Goal: Navigation & Orientation: Go to known website

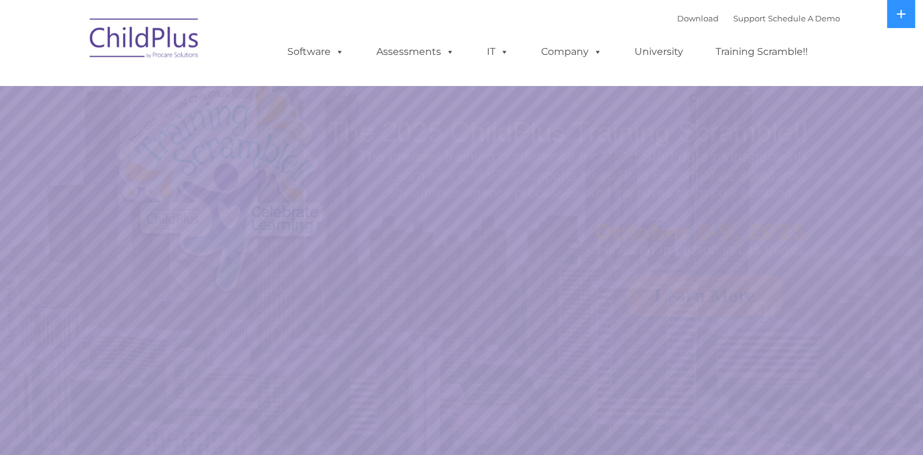
select select "MEDIUM"
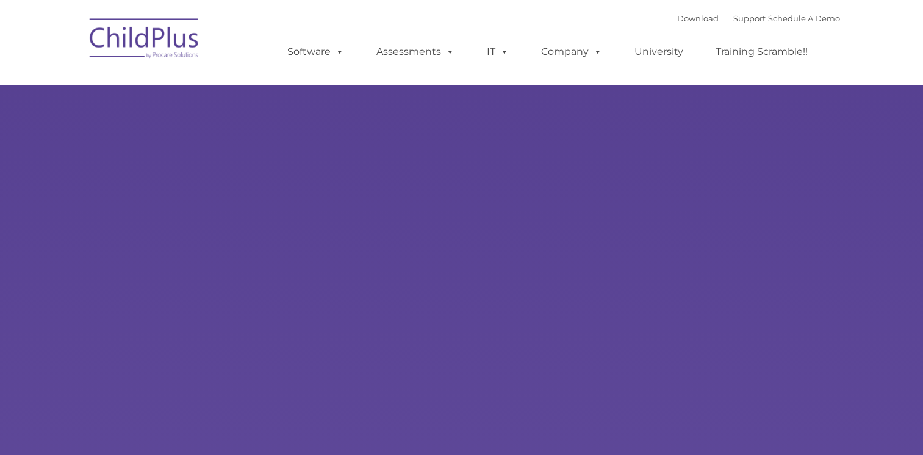
type input ""
select select "MEDIUM"
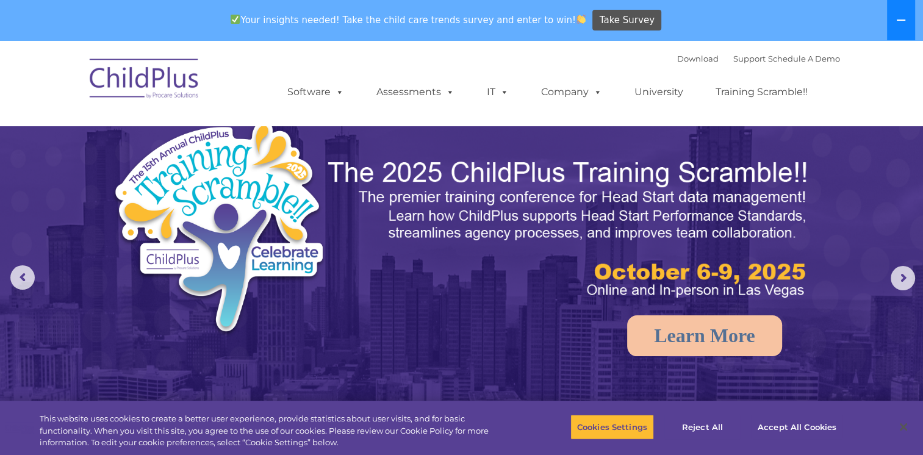
click at [908, 21] on button at bounding box center [901, 20] width 28 height 40
